Goal: Navigation & Orientation: Find specific page/section

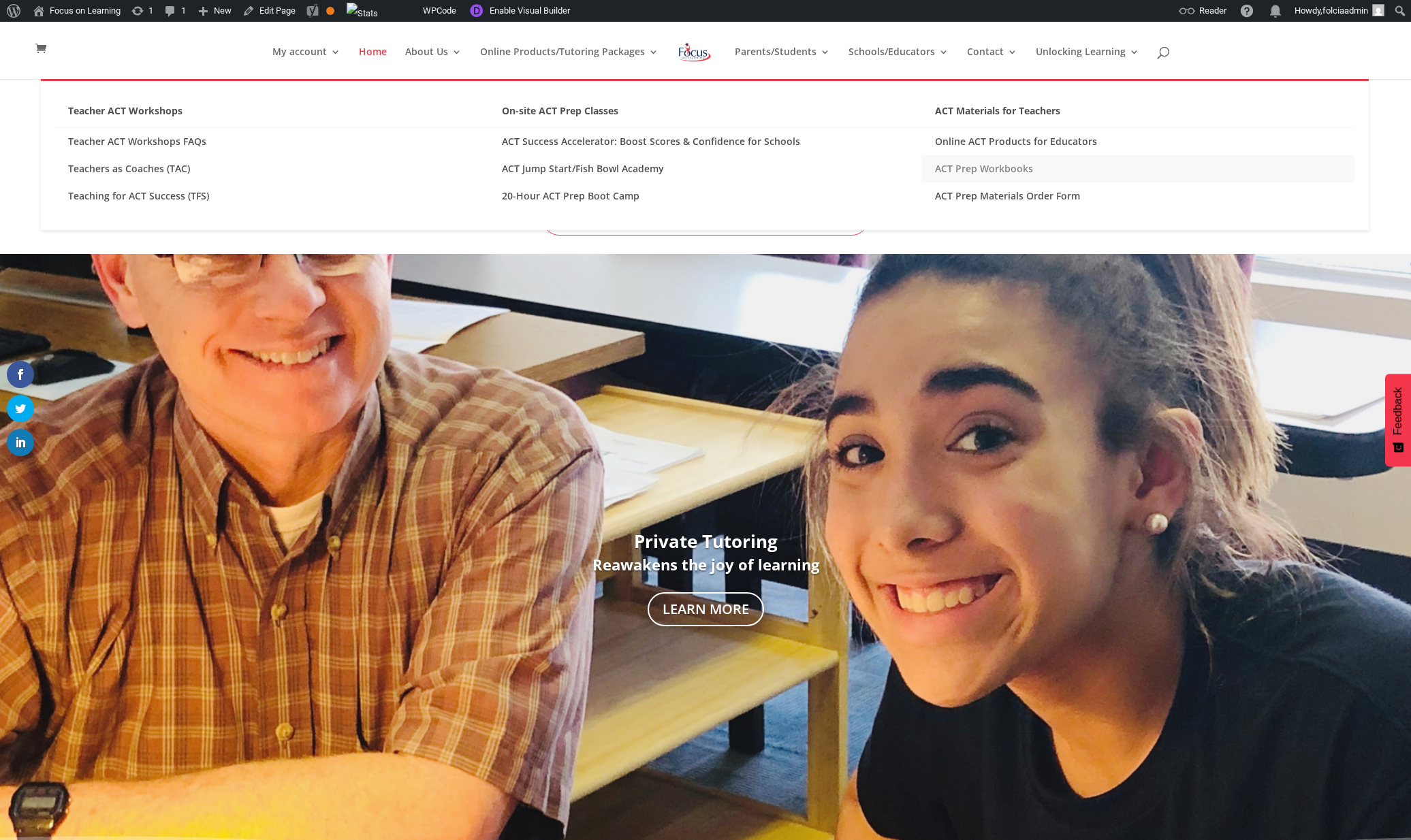
click at [964, 162] on link "ACT Prep Workbooks" at bounding box center [1139, 169] width 434 height 27
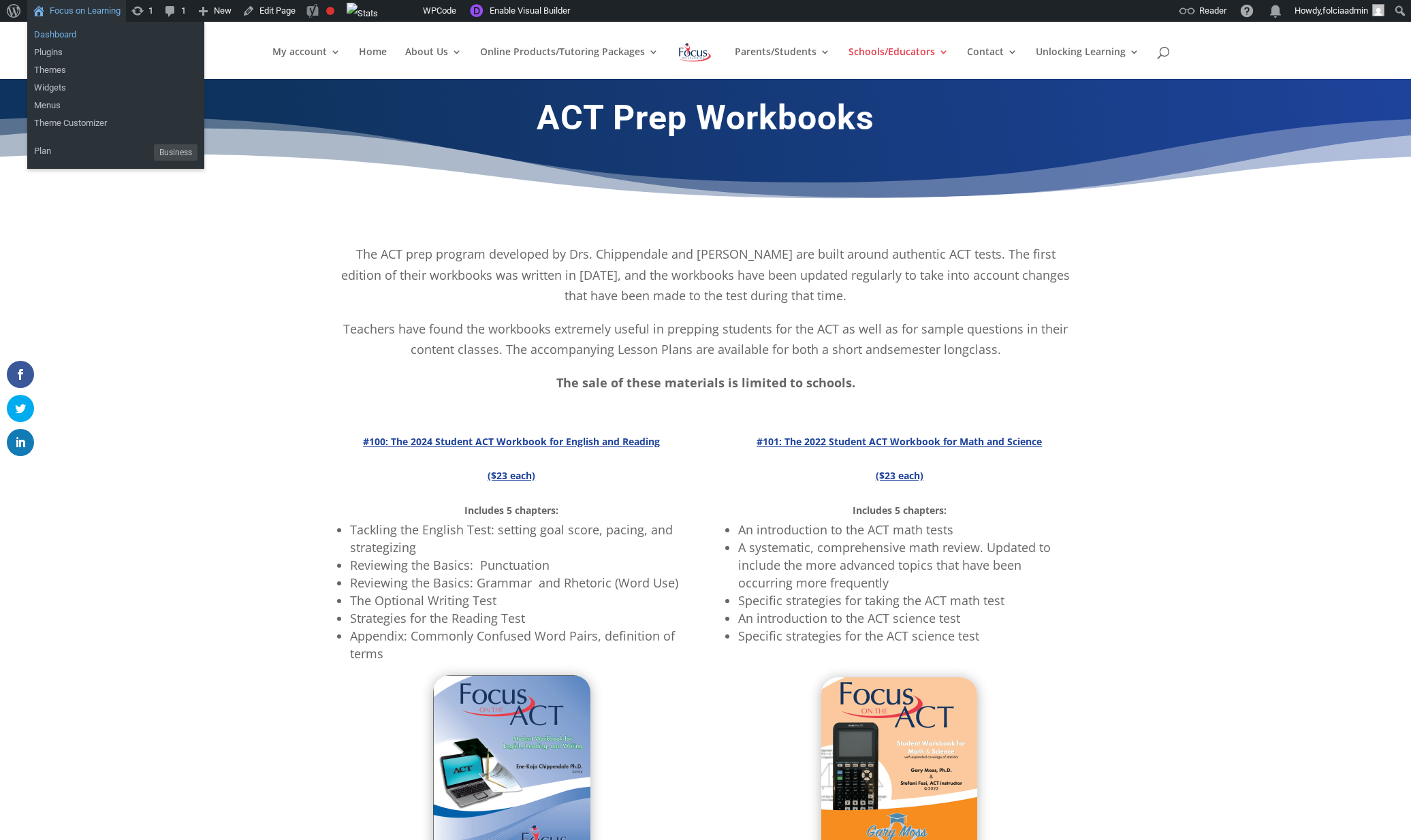
click at [60, 38] on link "Dashboard" at bounding box center [115, 34] width 177 height 18
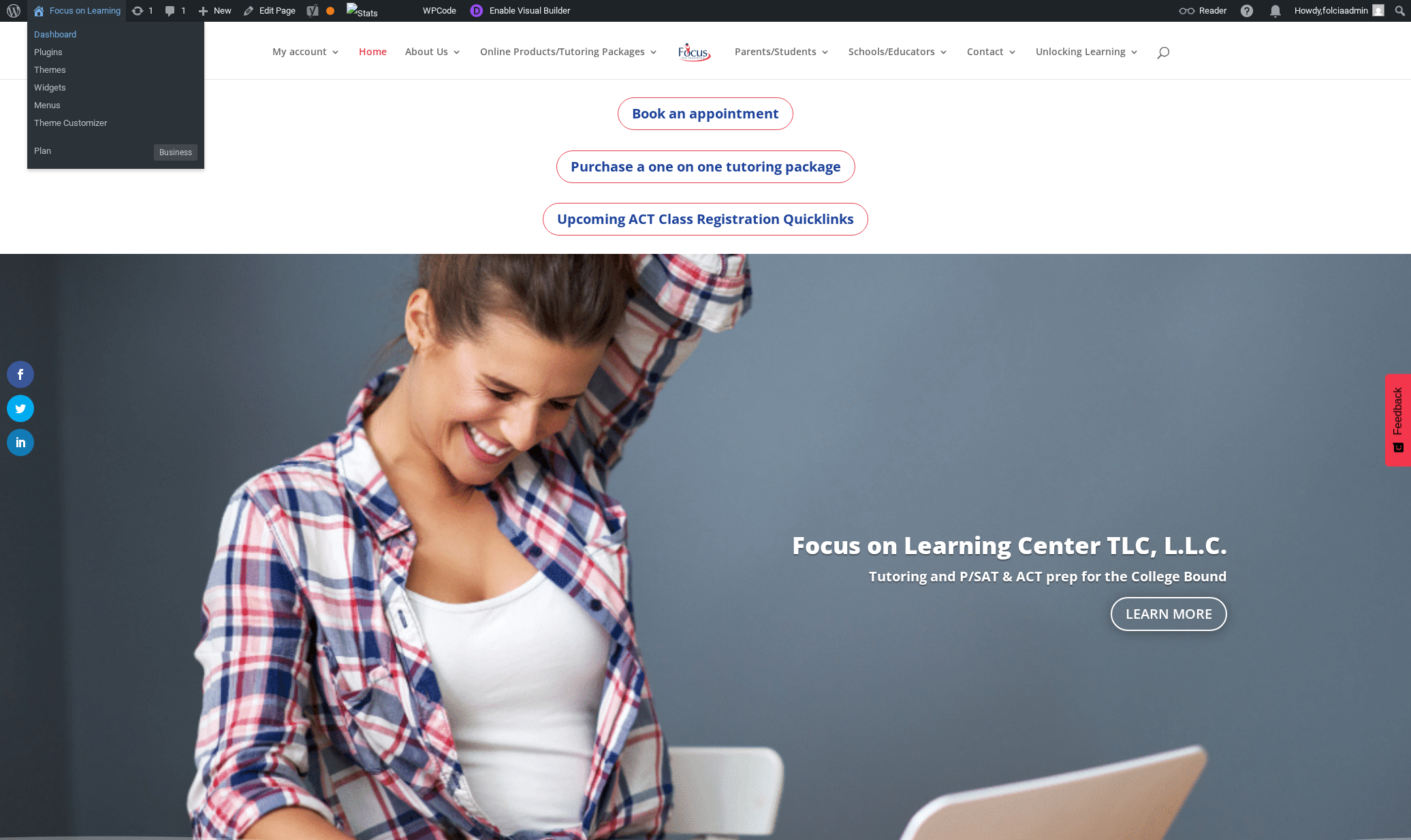
click at [60, 33] on link "Dashboard" at bounding box center [115, 34] width 177 height 18
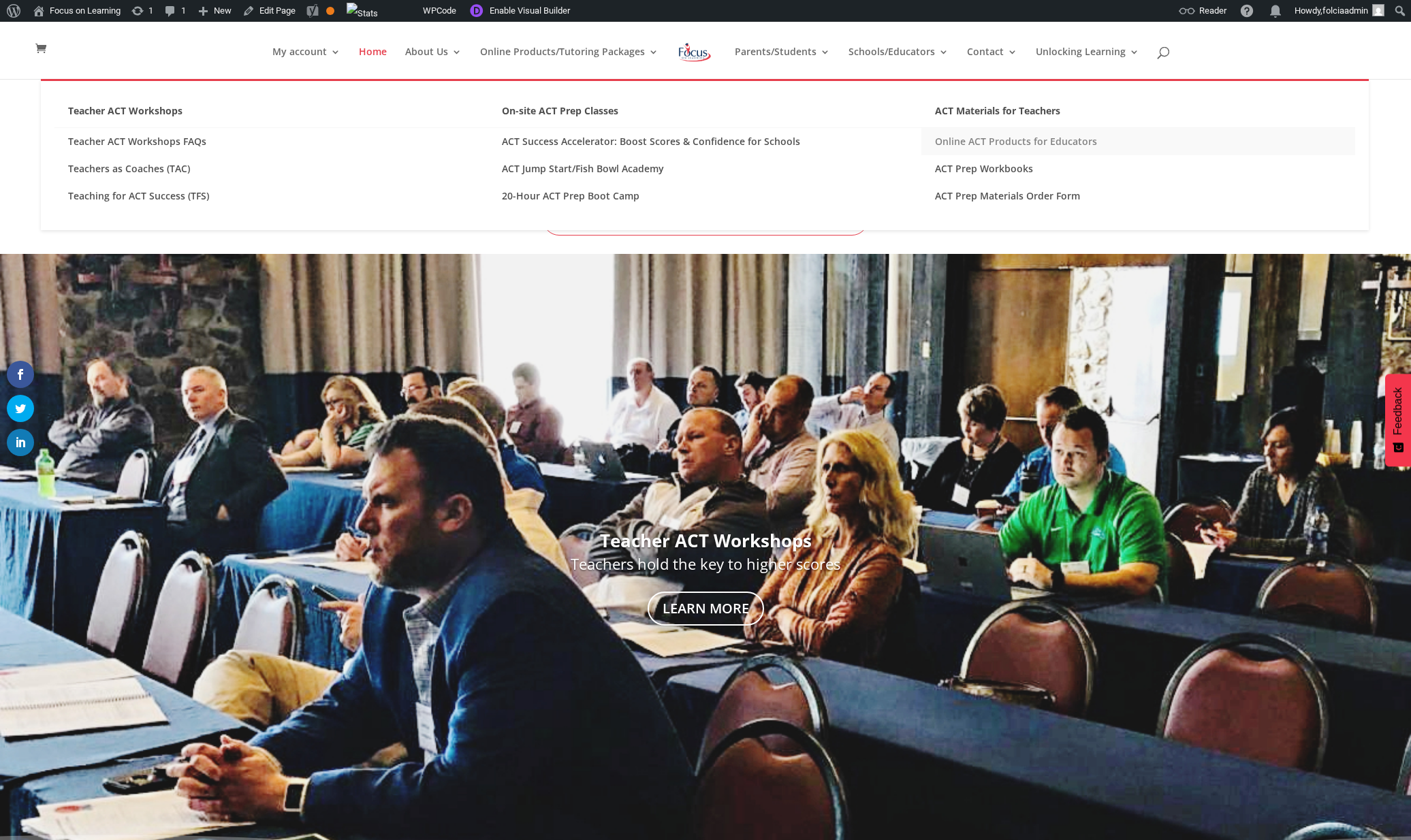
click at [966, 136] on link "Online ACT Products for Educators" at bounding box center [1139, 141] width 434 height 27
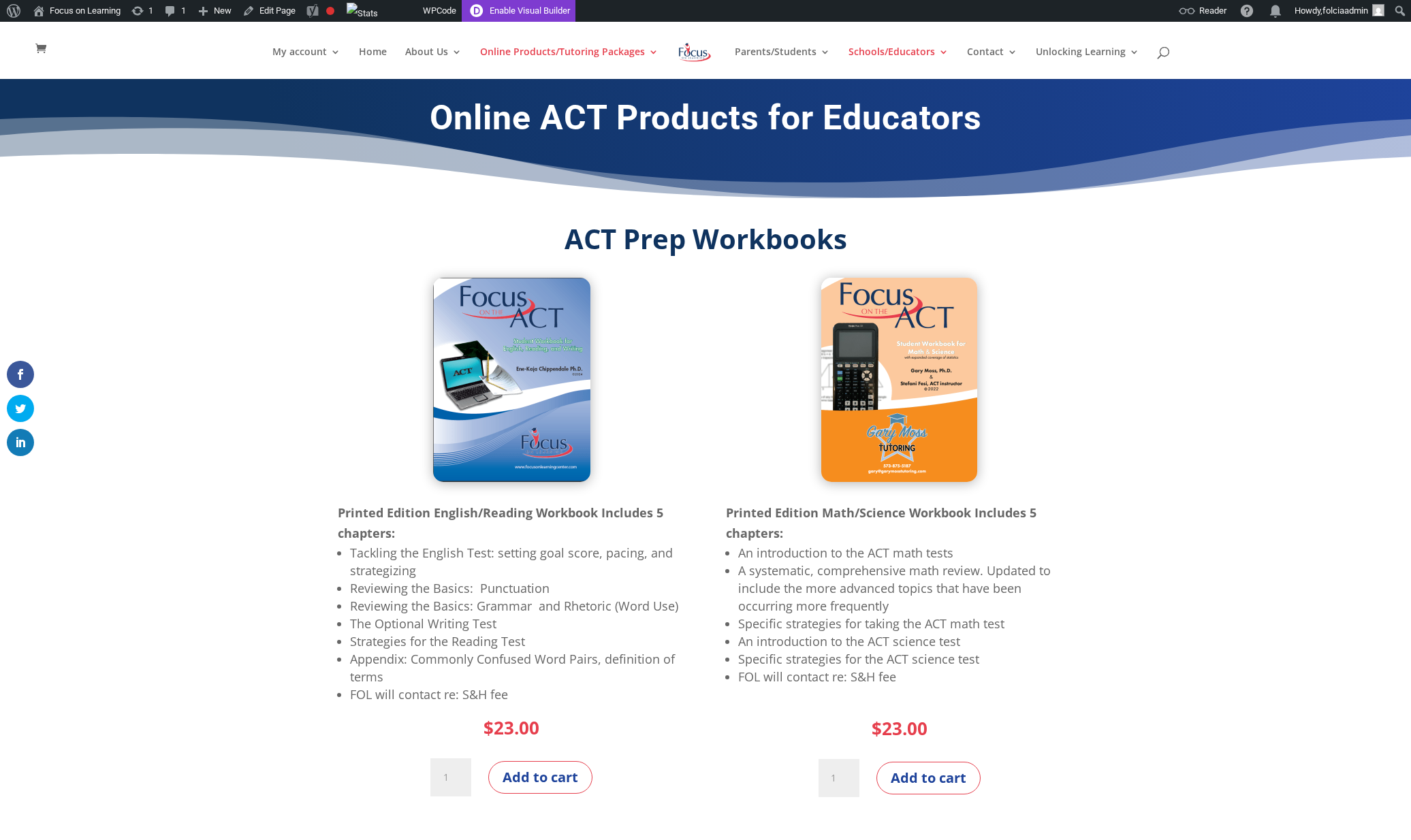
click at [551, 20] on link "Enable Visual Builder" at bounding box center [519, 11] width 113 height 22
